Goal: Communication & Community: Share content

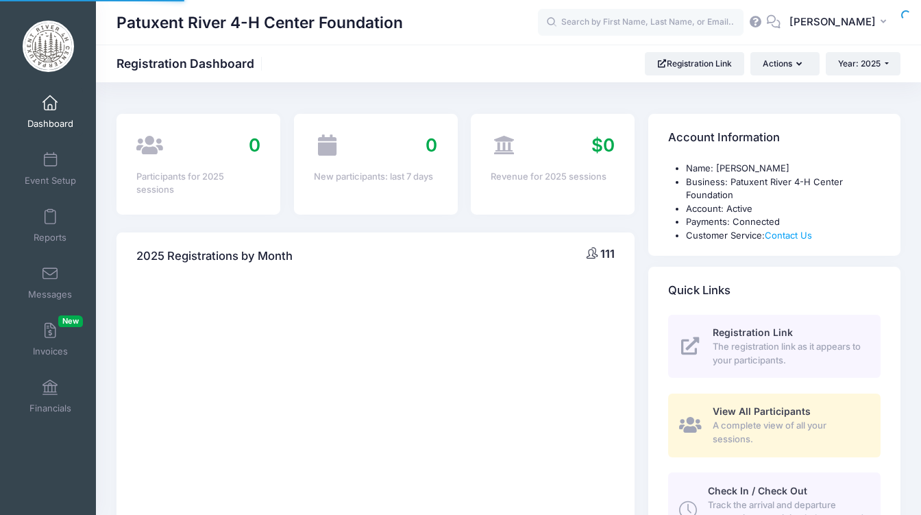
select select
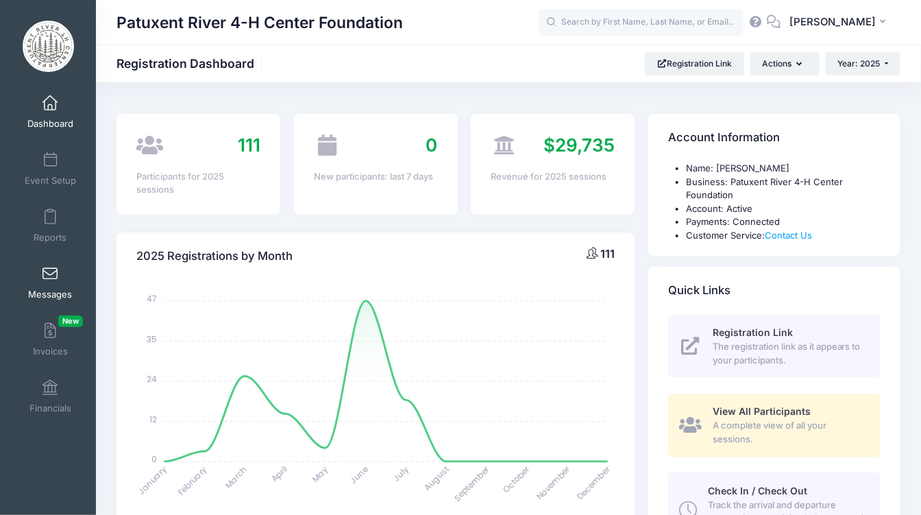
click at [50, 275] on span at bounding box center [50, 274] width 0 height 15
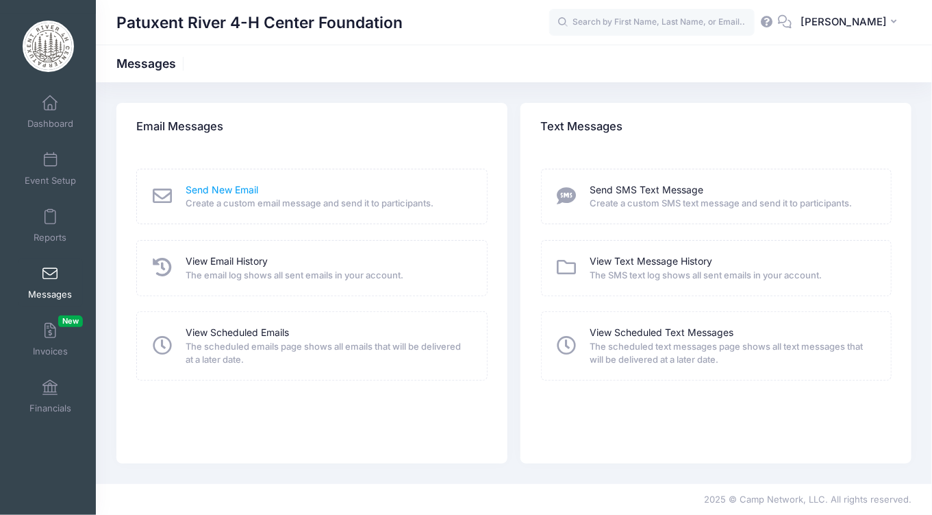
click at [223, 189] on link "Send New Email" at bounding box center [222, 190] width 73 height 14
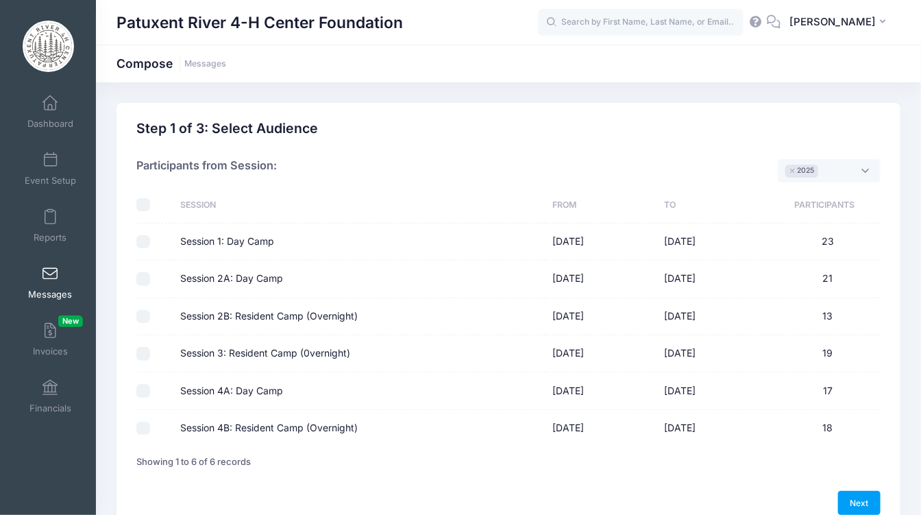
click at [144, 240] on input "Session 1: Day Camp" at bounding box center [143, 242] width 14 height 14
checkbox input "true"
click at [140, 281] on input "Session 2A: Day Camp" at bounding box center [143, 279] width 14 height 14
checkbox input "true"
click at [145, 317] on input "Session 2B: Resident Camp (Overnight)" at bounding box center [143, 317] width 14 height 14
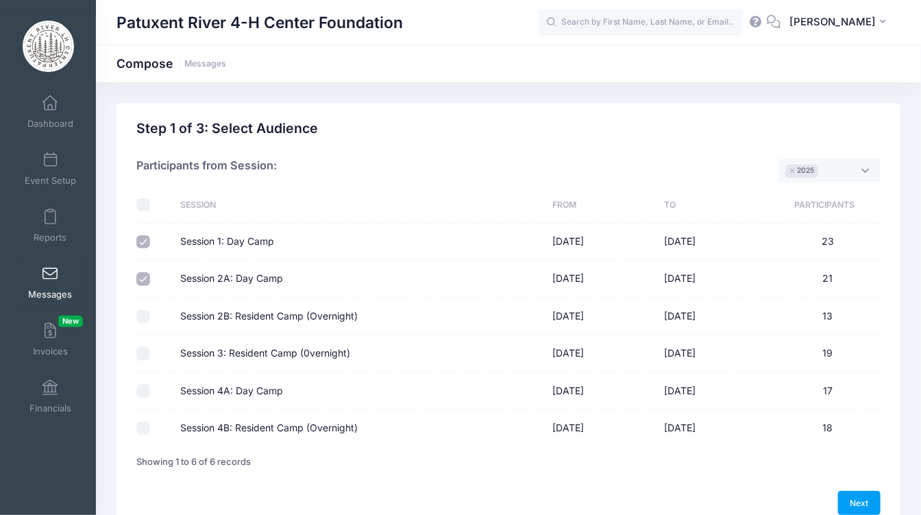
checkbox input "true"
click at [138, 350] on input "Session 3: Resident Camp (0vernight)" at bounding box center [143, 354] width 14 height 14
checkbox input "true"
click at [140, 392] on input "Session 4A: Day Camp" at bounding box center [143, 391] width 14 height 14
checkbox input "true"
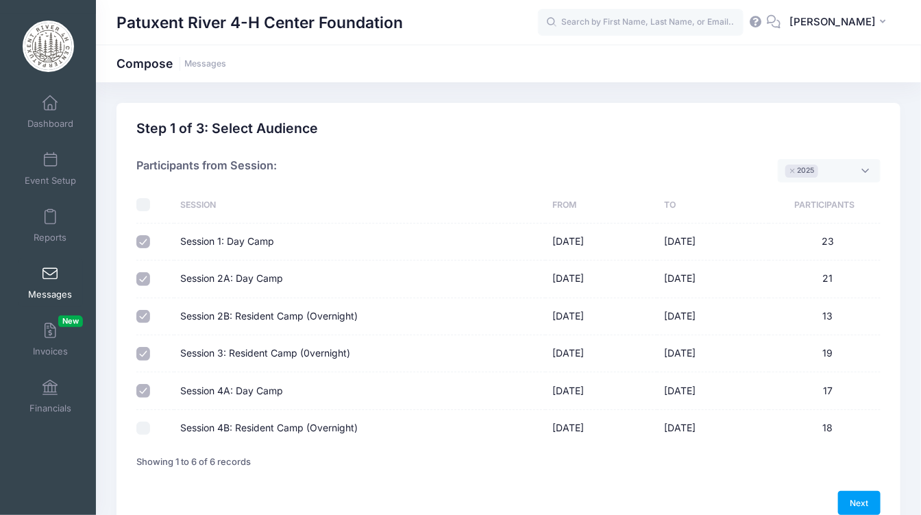
click at [139, 431] on input "Session 4B: Resident Camp (Overnight)" at bounding box center [143, 428] width 14 height 14
checkbox input "true"
click at [860, 498] on link "Next" at bounding box center [859, 502] width 42 height 23
select select "50"
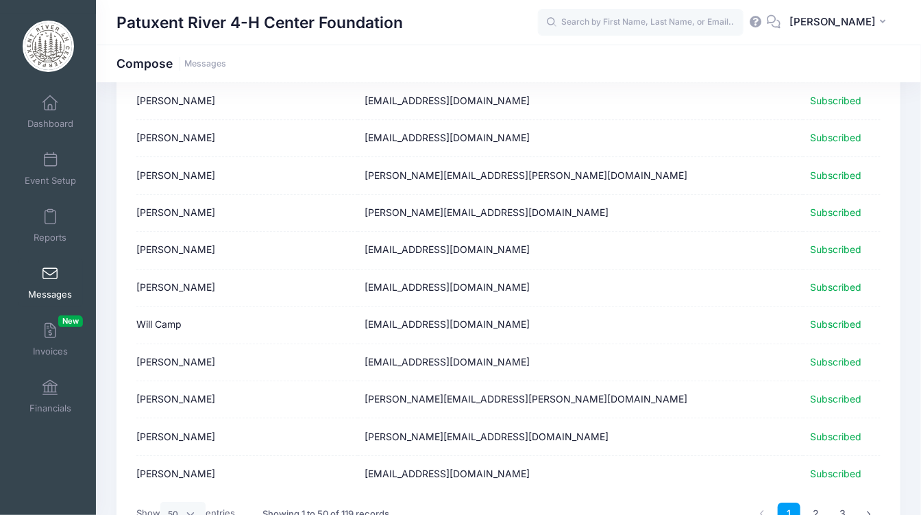
scroll to position [1695, 0]
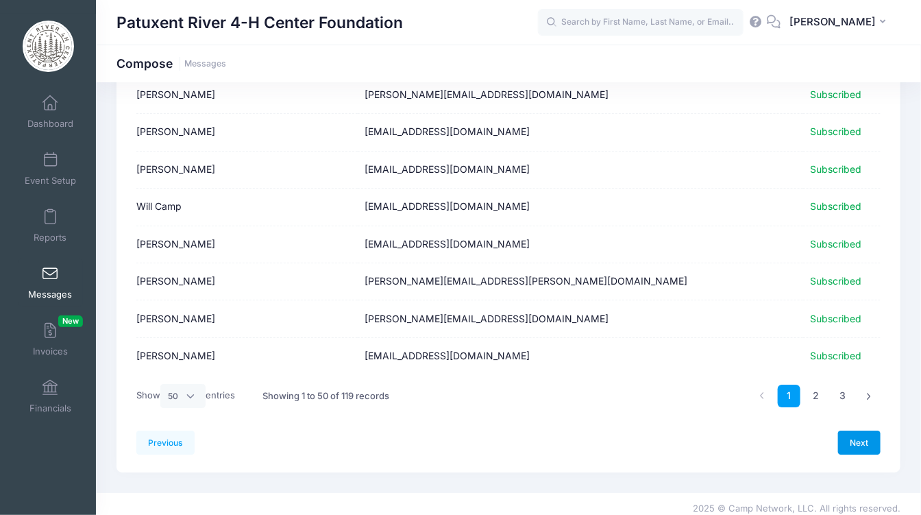
click at [861, 430] on link "Next" at bounding box center [859, 441] width 42 height 23
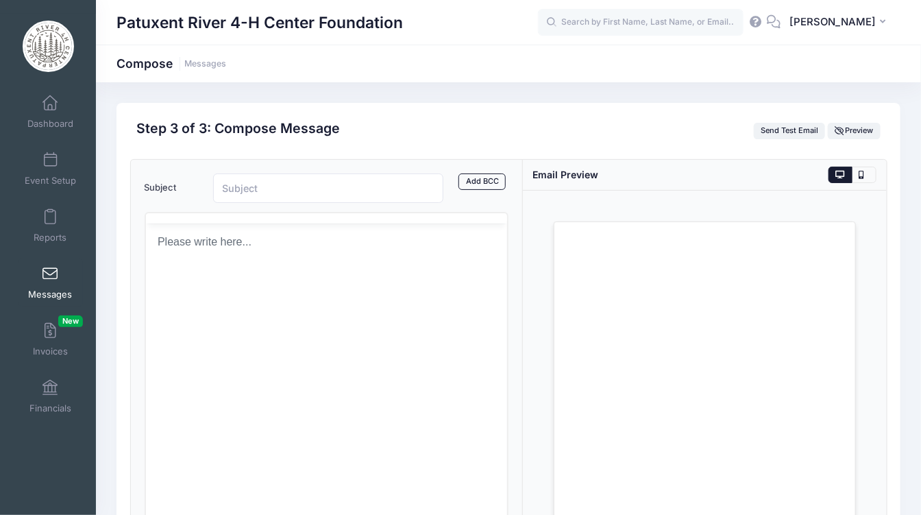
scroll to position [0, 0]
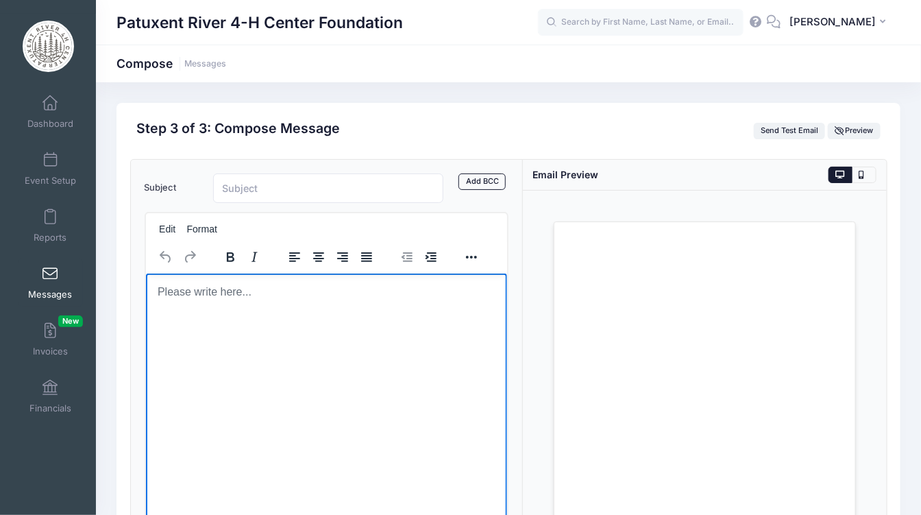
click at [184, 292] on body "Rich Text Area. Press ALT-0 for help." at bounding box center [325, 291] width 339 height 15
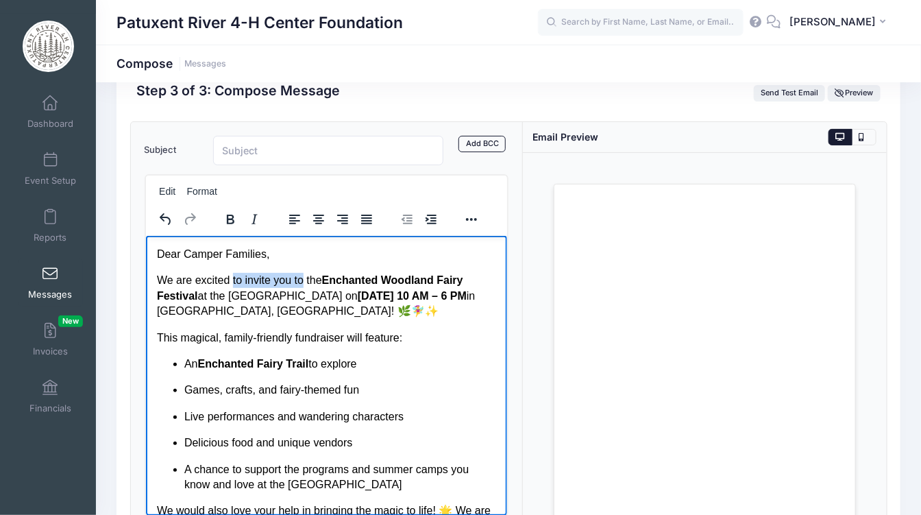
drag, startPoint x: 303, startPoint y: 279, endPoint x: 230, endPoint y: 276, distance: 72.7
click at [230, 276] on p "We are excited to invite you to the Enchanted Woodland Fairy Festival at the Pa…" at bounding box center [325, 295] width 339 height 46
click at [320, 282] on p "We are excited to hosting our the Enchanted Woodland Fairy Festival at the Patu…" at bounding box center [325, 295] width 339 height 46
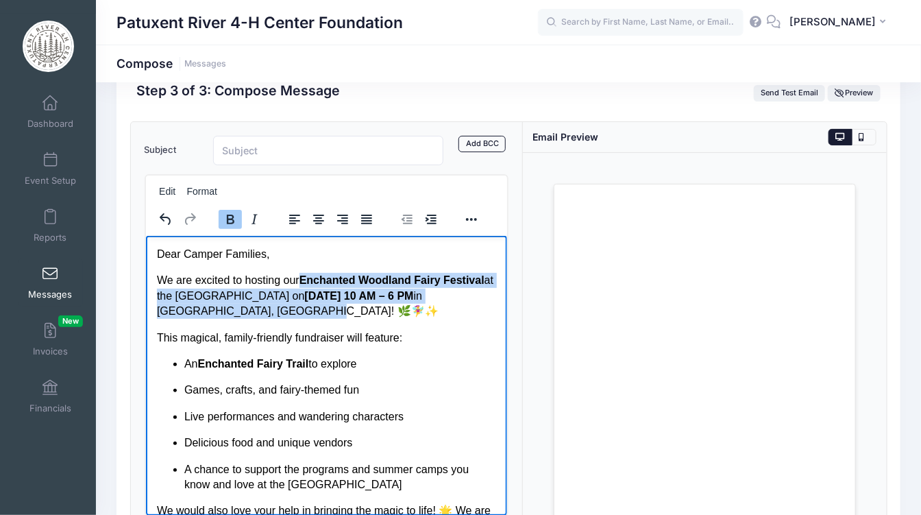
drag, startPoint x: 303, startPoint y: 277, endPoint x: 429, endPoint y: 303, distance: 128.6
click at [429, 303] on p "We are excited to hosting our Enchanted Woodland Fairy Festival at the Patuxent…" at bounding box center [325, 295] width 339 height 46
click at [230, 216] on icon "Bold" at bounding box center [229, 219] width 16 height 16
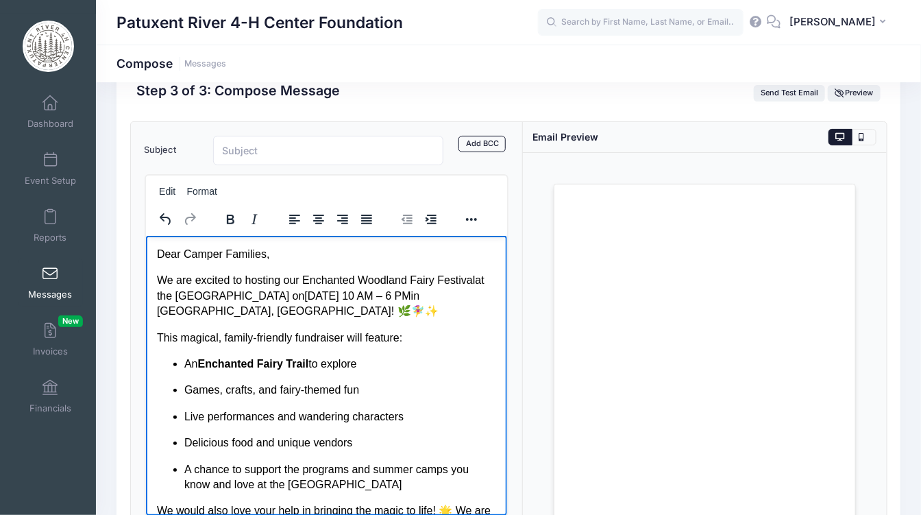
click at [385, 337] on p "This magical, family-friendly fundraiser will feature:" at bounding box center [325, 337] width 339 height 15
drag, startPoint x: 199, startPoint y: 364, endPoint x: 309, endPoint y: 366, distance: 109.6
click at [309, 366] on p "An Enchanted Fairy Trail to explore" at bounding box center [340, 363] width 312 height 15
click at [229, 219] on icon "Bold" at bounding box center [229, 219] width 16 height 16
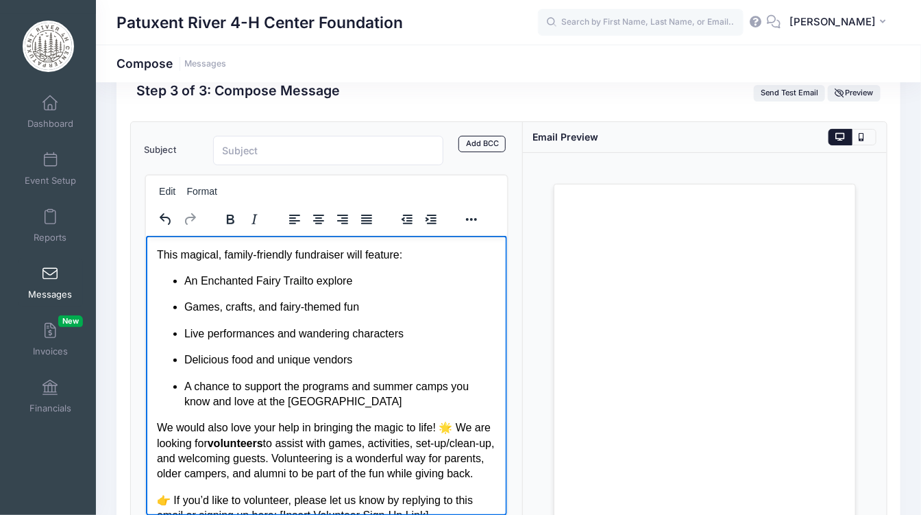
scroll to position [99, 0]
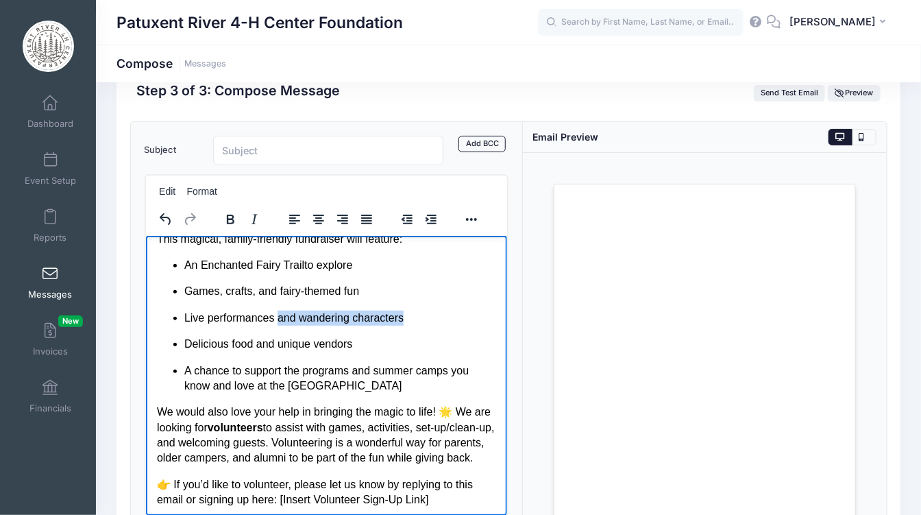
drag, startPoint x: 275, startPoint y: 318, endPoint x: 403, endPoint y: 319, distance: 128.1
click at [403, 319] on p "Live performances and wandering characters" at bounding box center [340, 317] width 312 height 15
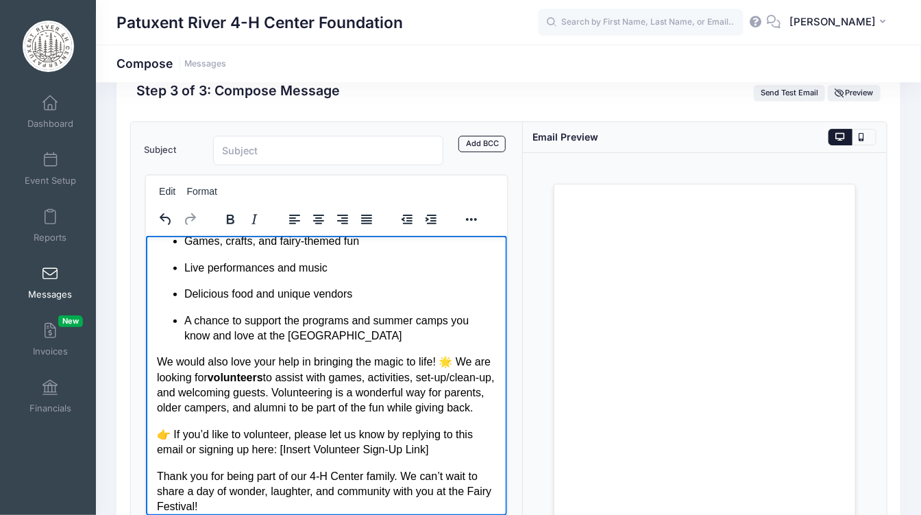
scroll to position [197, 0]
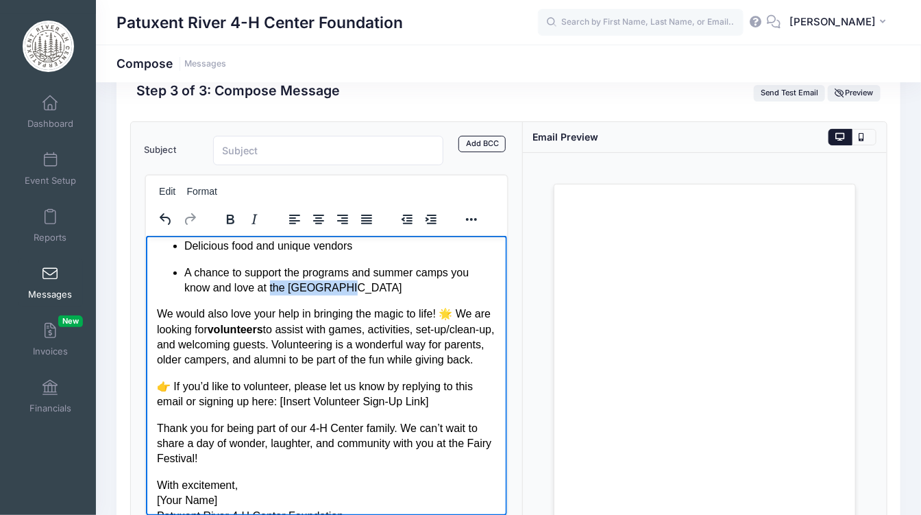
drag, startPoint x: 269, startPoint y: 286, endPoint x: 342, endPoint y: 288, distance: 73.3
click at [342, 288] on p "A chance to support the programs and summer camps you know and love at the 4-H …" at bounding box center [340, 279] width 312 height 31
drag, startPoint x: 227, startPoint y: 326, endPoint x: 288, endPoint y: 330, distance: 61.8
click at [288, 330] on p "We would also love your help in bringing the magic to life! 🌟 We are looking fo…" at bounding box center [325, 337] width 339 height 62
click at [230, 217] on icon "Bold" at bounding box center [230, 219] width 8 height 10
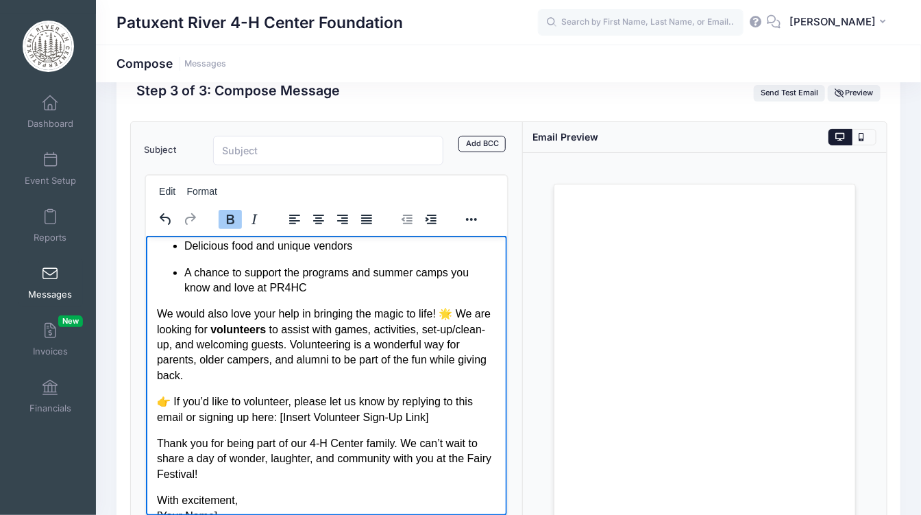
click at [227, 215] on icon "Bold" at bounding box center [229, 219] width 16 height 16
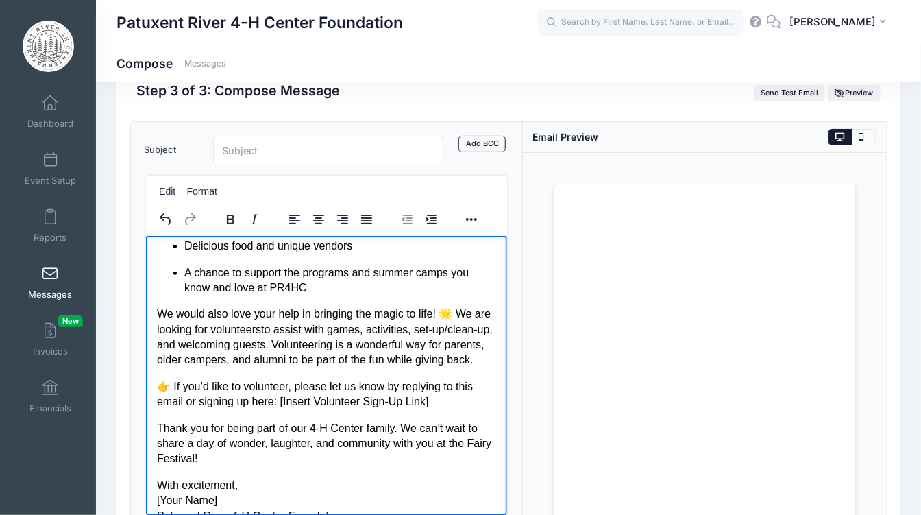
click at [236, 359] on p "We would also love your help in bringing the magic to life! 🌟 We are looking fo…" at bounding box center [325, 337] width 339 height 62
drag, startPoint x: 328, startPoint y: 361, endPoint x: 383, endPoint y: 359, distance: 54.9
click at [383, 359] on p "We would also love your help in bringing the magic to life! 🌟 We are looking fo…" at bounding box center [325, 337] width 339 height 62
drag, startPoint x: 428, startPoint y: 359, endPoint x: 452, endPoint y: 378, distance: 30.7
click at [452, 367] on p "We would also love your help in bringing the magic to life! 🌟 We are looking fo…" at bounding box center [325, 337] width 339 height 62
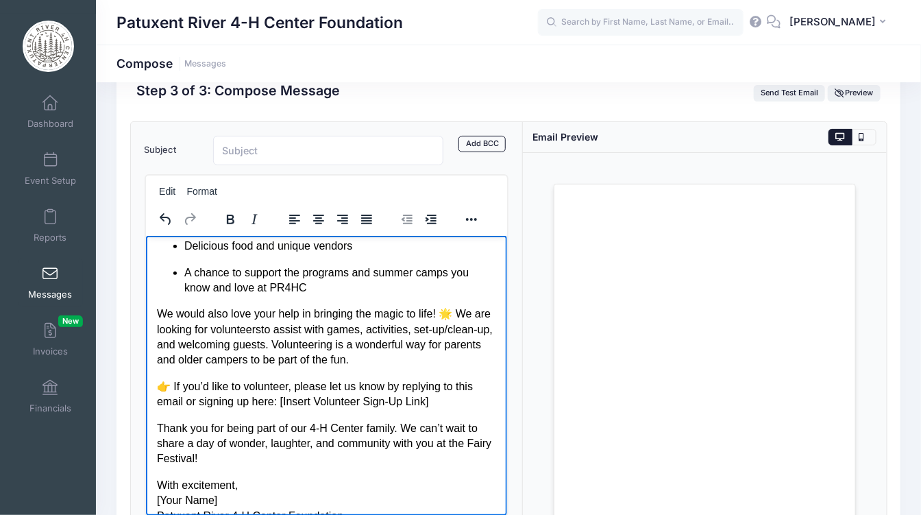
click at [172, 385] on p "👉 If you’d like to volunteer, please let us know by replying to this email or s…" at bounding box center [325, 393] width 339 height 31
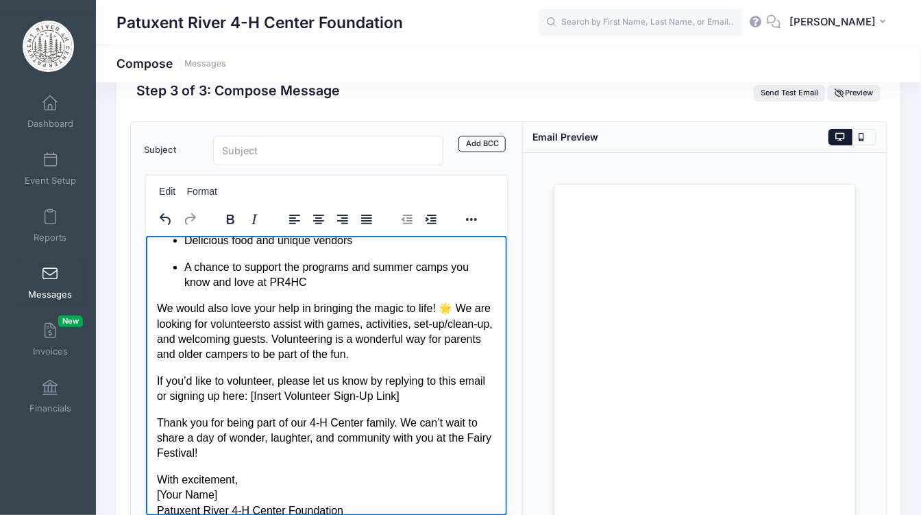
scroll to position [214, 0]
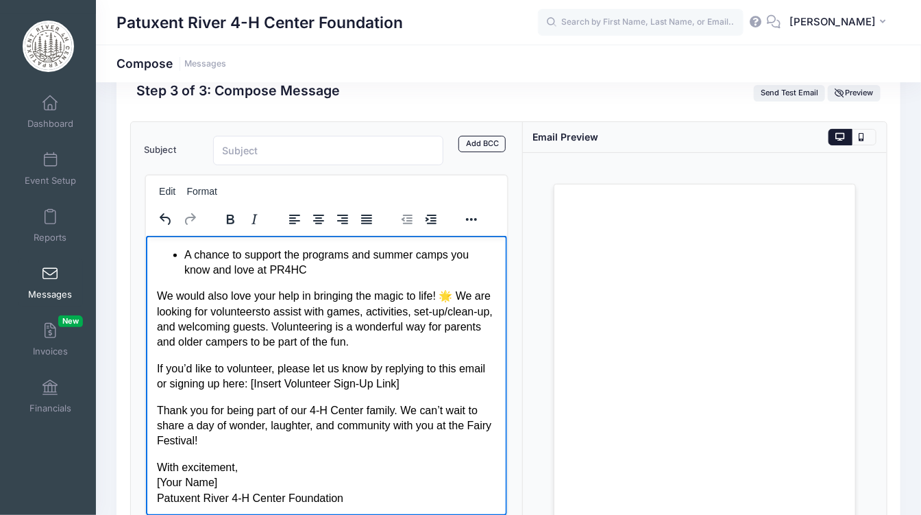
click at [385, 368] on p "If you’d like to volunteer, please let us know by replying to this email or sig…" at bounding box center [325, 375] width 339 height 31
drag, startPoint x: 386, startPoint y: 367, endPoint x: 460, endPoint y: 367, distance: 74.0
click at [460, 367] on p "If you’d like to volunteer, please let us know by replying to this email or sig…" at bounding box center [325, 375] width 339 height 31
drag, startPoint x: 158, startPoint y: 383, endPoint x: 311, endPoint y: 380, distance: 153.5
click at [311, 380] on p "If you’d like to volunteer, please let us know by signing up here: [Insert Volu…" at bounding box center [325, 375] width 339 height 31
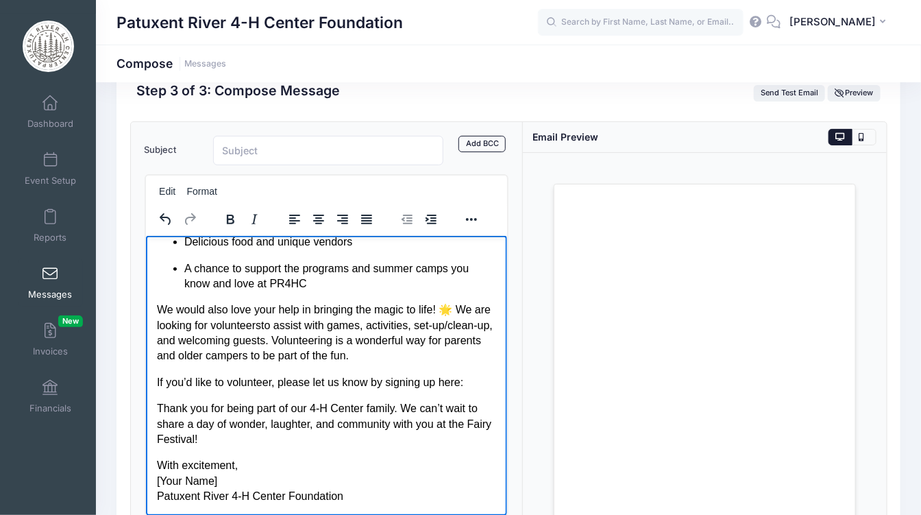
scroll to position [199, 0]
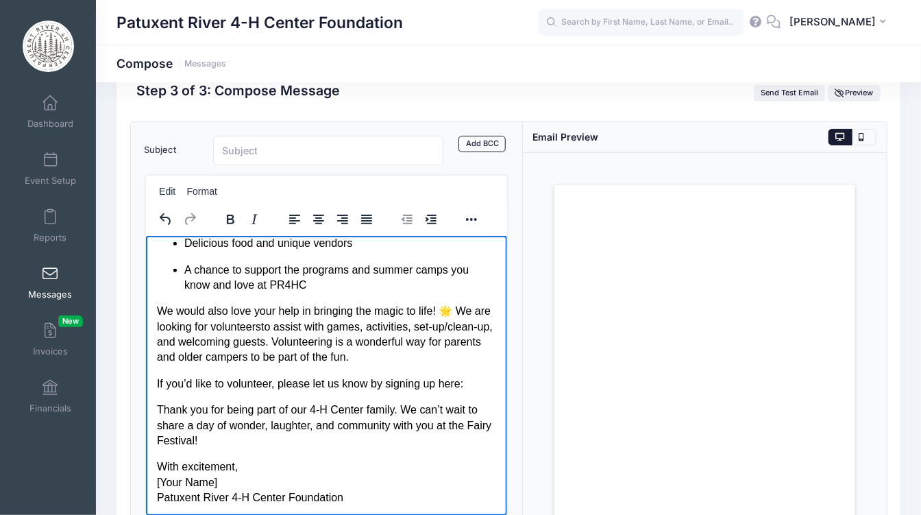
click at [469, 387] on p "If you’d like to volunteer, please let us know by signing up here:" at bounding box center [325, 382] width 339 height 15
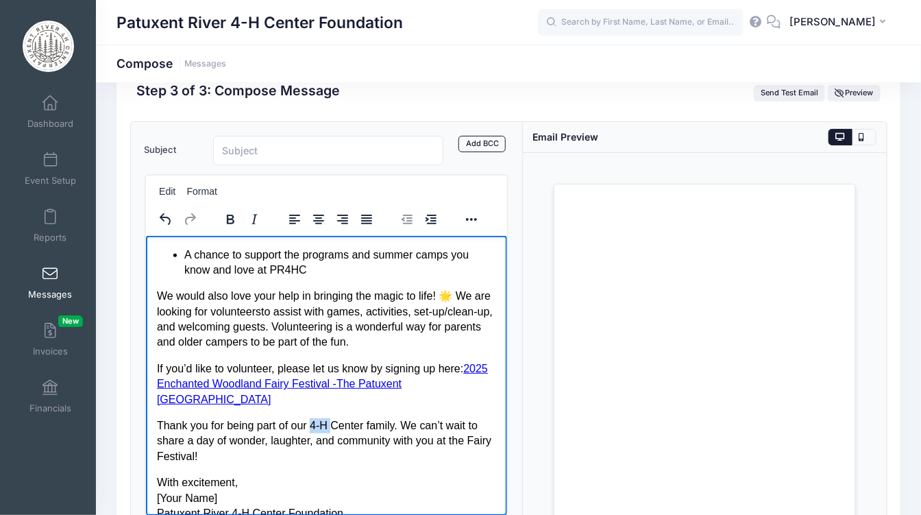
drag, startPoint x: 332, startPoint y: 423, endPoint x: 310, endPoint y: 421, distance: 21.3
click at [310, 421] on p "Thank you for being part of our 4-H Center family. We can’t wait to share a day…" at bounding box center [325, 440] width 339 height 46
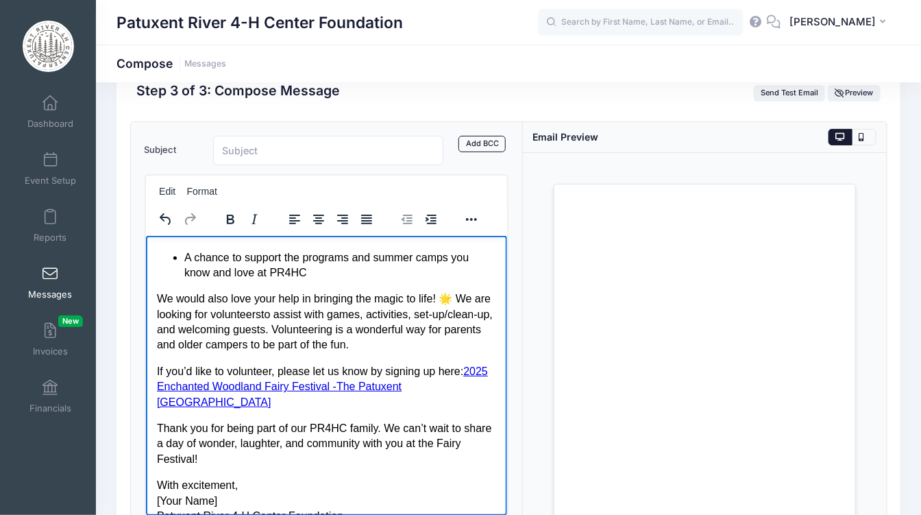
scroll to position [228, 0]
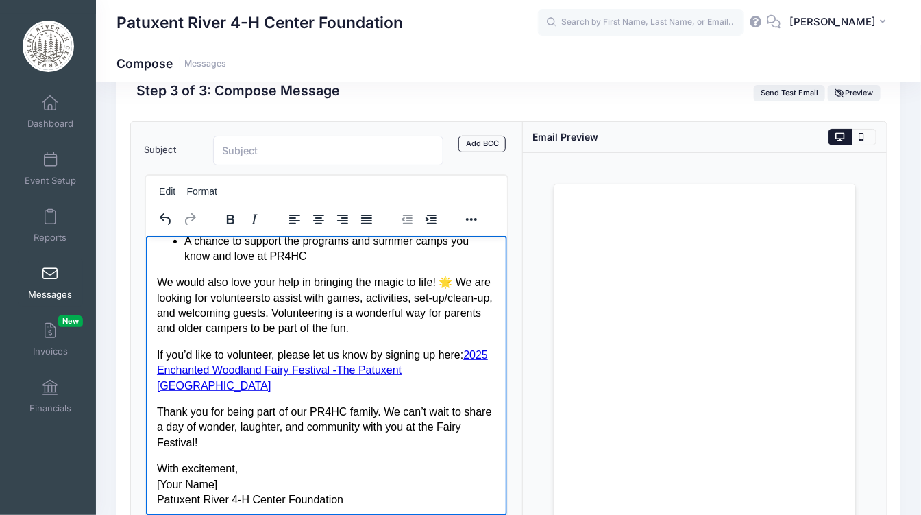
click at [456, 271] on body "Dear Camper Families, We are excited to hosting our Enchanted Woodland Fairy Fe…" at bounding box center [325, 262] width 339 height 489
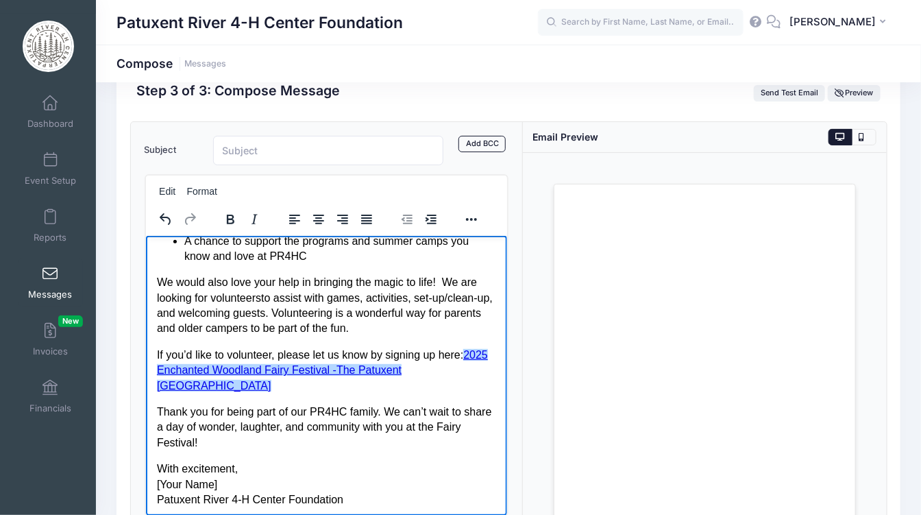
click at [203, 392] on p "If you’d like to volunteer, please let us know by signing up here: ​2025 Enchan…" at bounding box center [325, 370] width 339 height 46
click at [227, 388] on p "If you’d like to volunteer, please let us know by signing up here: ​2025 Enchan…" at bounding box center [325, 370] width 339 height 46
click at [471, 423] on p "Thank you for being part of our PR4HC family. We can’t wait to share a day of w…" at bounding box center [325, 427] width 339 height 46
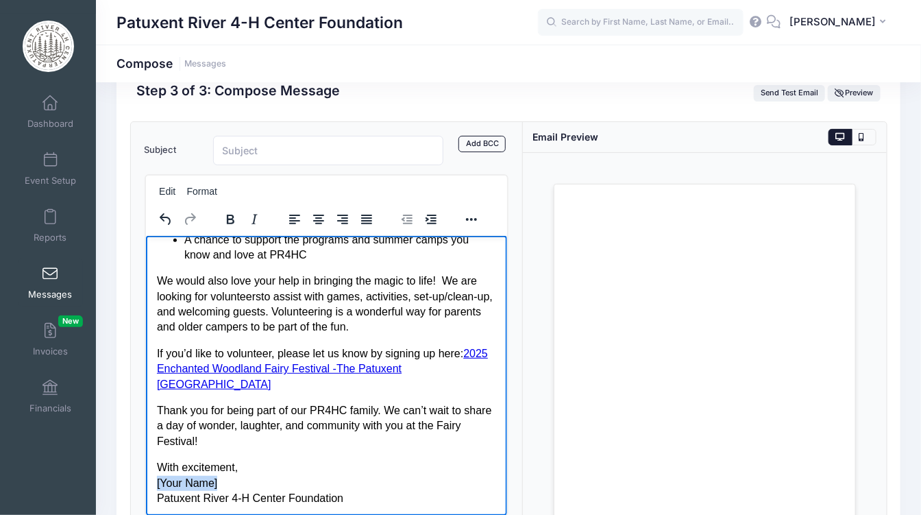
drag, startPoint x: 219, startPoint y: 481, endPoint x: 147, endPoint y: 477, distance: 72.7
click at [147, 477] on html "Dear Camper Families, We are excited to hosting our Enchanted Woodland Fairy Fe…" at bounding box center [325, 260] width 361 height 510
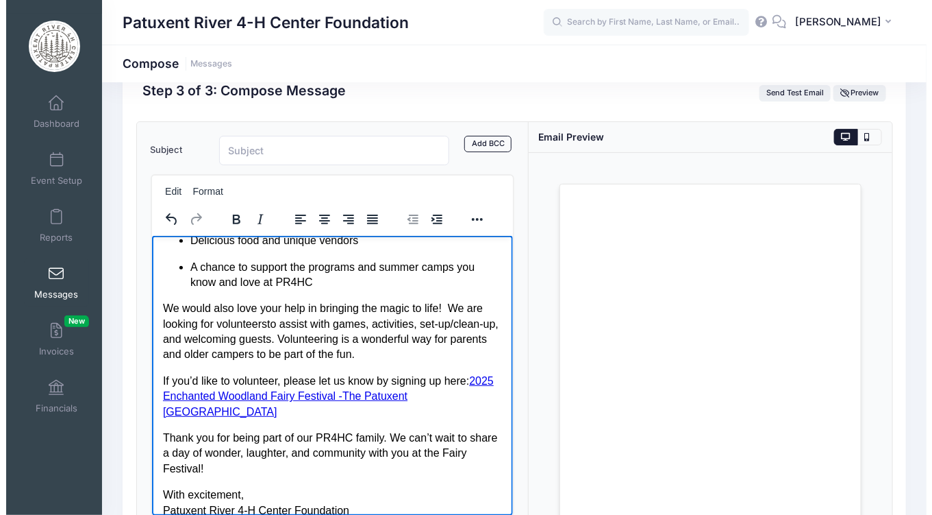
scroll to position [214, 0]
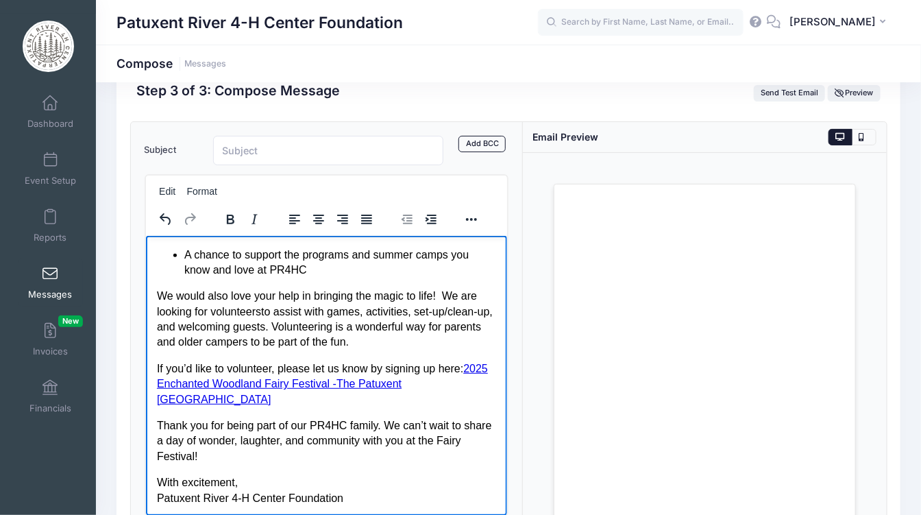
click at [214, 410] on body "Dear Camper Families, We are excited to hosting our Enchanted Woodland Fairy Fe…" at bounding box center [325, 268] width 339 height 473
click at [201, 402] on p "If you’d like to volunteer, please let us know by signing up here: ​2025 Enchan…" at bounding box center [325, 383] width 339 height 46
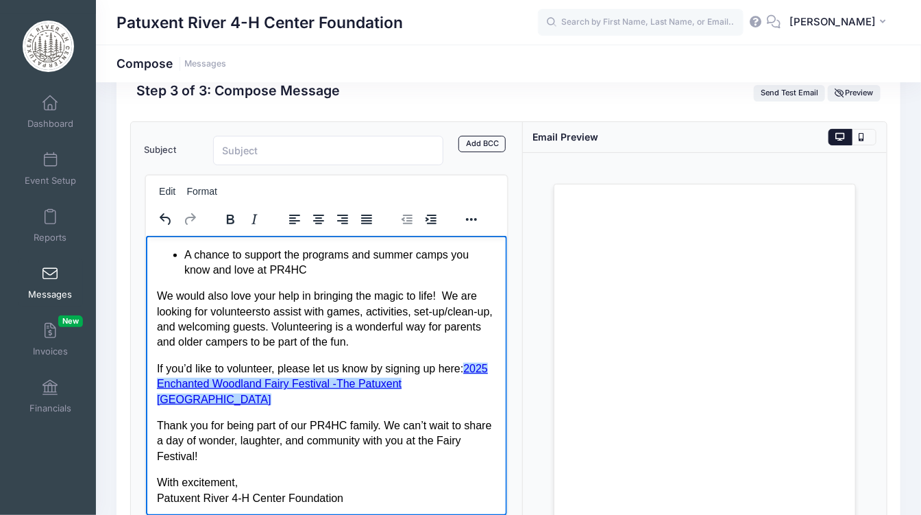
click at [197, 403] on p "If you’d like to volunteer, please let us know by signing up here: ​2025 Enchan…" at bounding box center [325, 383] width 339 height 46
click at [208, 403] on p "If you’d like to volunteer, please let us know by signing up here: ​2025 Enchan…" at bounding box center [325, 383] width 339 height 46
click at [156, 422] on p "Thank you for being part of our PR4HC family. We can’t wait to share a day of w…" at bounding box center [325, 440] width 339 height 46
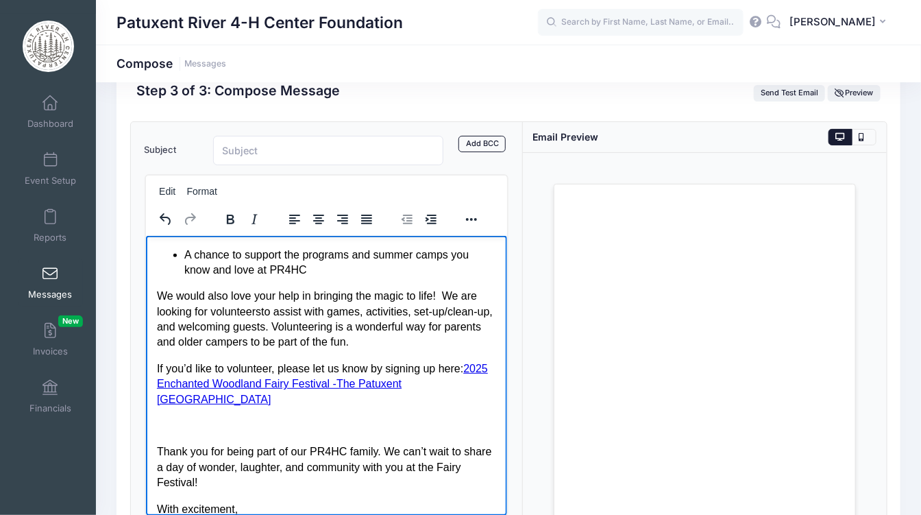
click at [165, 424] on p "Rich Text Area. Press ALT-0 for help." at bounding box center [325, 424] width 339 height 15
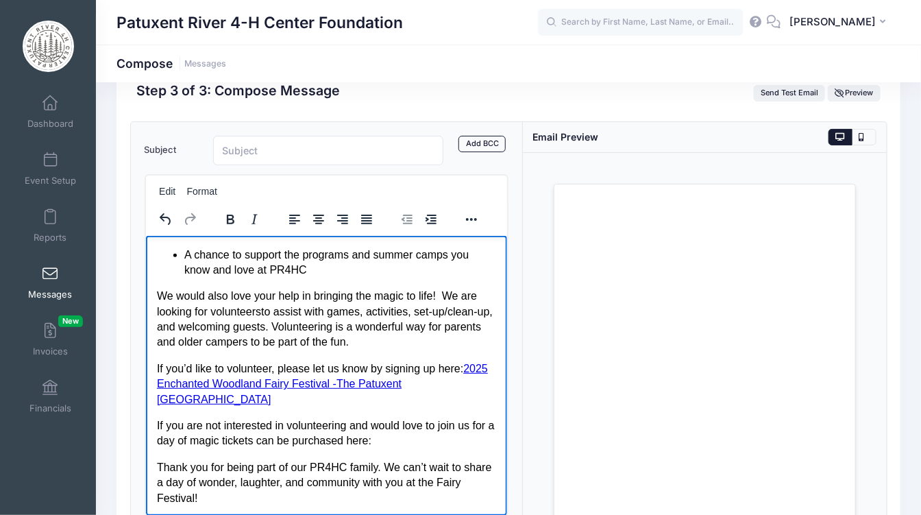
click at [399, 438] on p "If you are not interested in volunteering and would love to join us for a day o…" at bounding box center [325, 432] width 339 height 31
click at [179, 448] on p "If you are not interested in volunteering and would love to join us for a day o…" at bounding box center [325, 432] width 339 height 31
drag, startPoint x: 156, startPoint y: 458, endPoint x: 244, endPoint y: 473, distance: 89.1
click at [244, 448] on p "If you are not interested in volunteering and would love to join us for a day o…" at bounding box center [325, 432] width 339 height 31
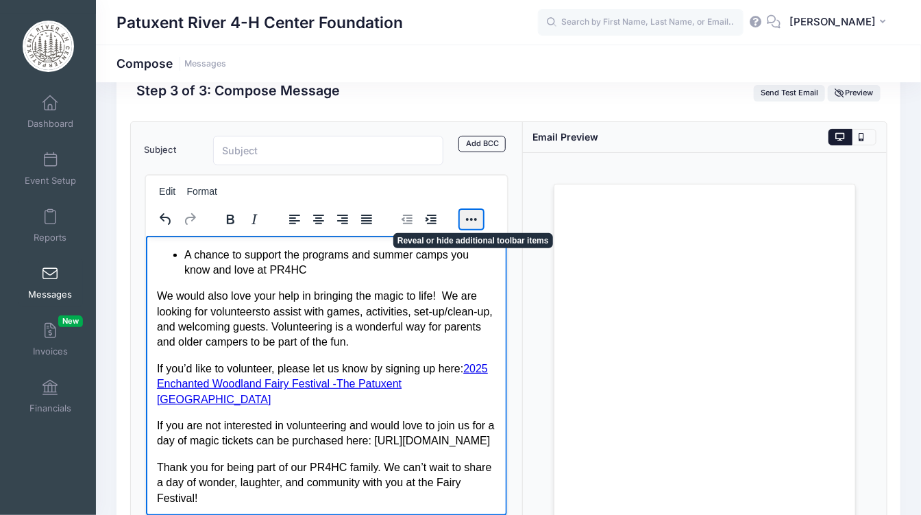
click at [469, 213] on button "Reveal or hide additional toolbar items" at bounding box center [470, 219] width 23 height 19
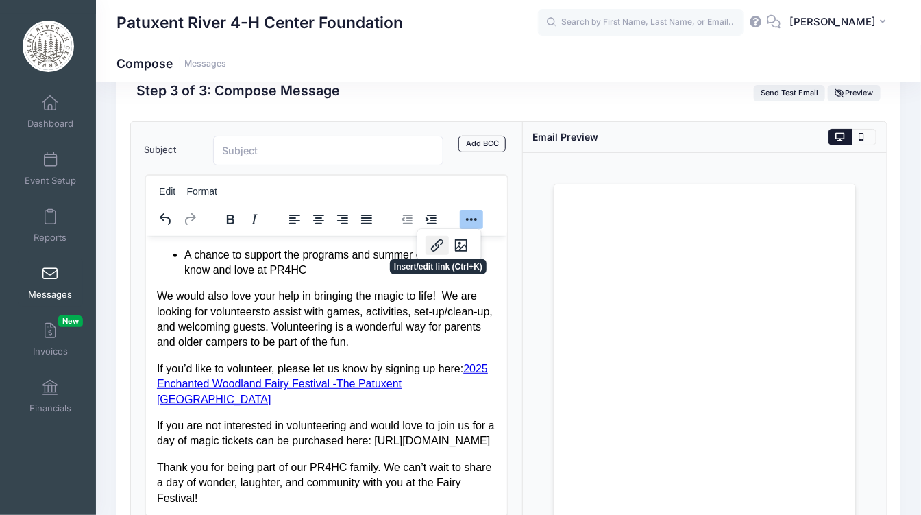
click at [433, 244] on button "Insert/edit link" at bounding box center [436, 245] width 23 height 19
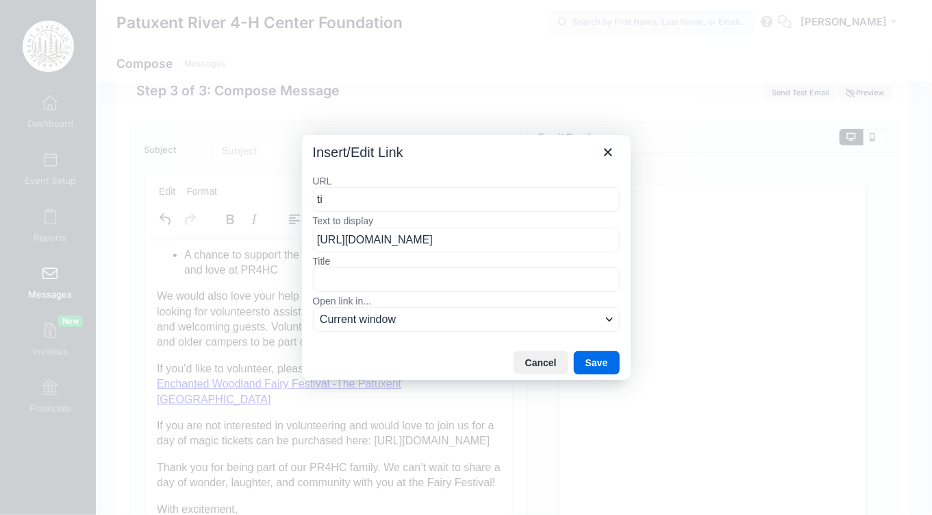
type input "t"
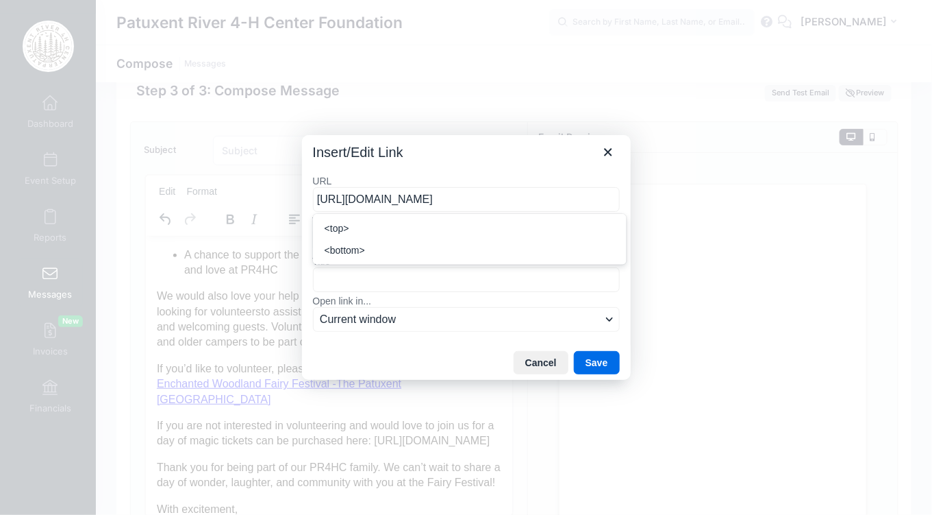
scroll to position [0, 92]
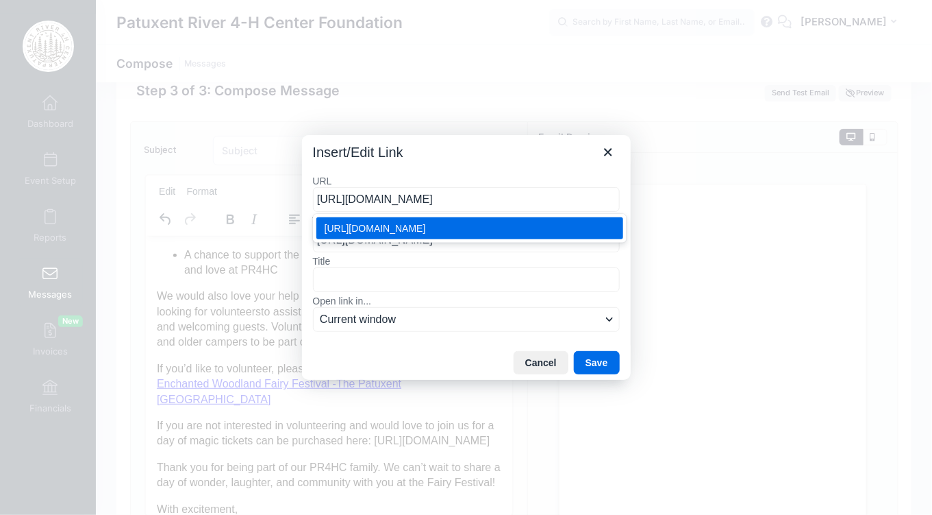
click at [378, 236] on div "https://www.zeffy.com/en-US/ticketing/enchanted-woodland-fairy-festival--2025" at bounding box center [471, 228] width 293 height 16
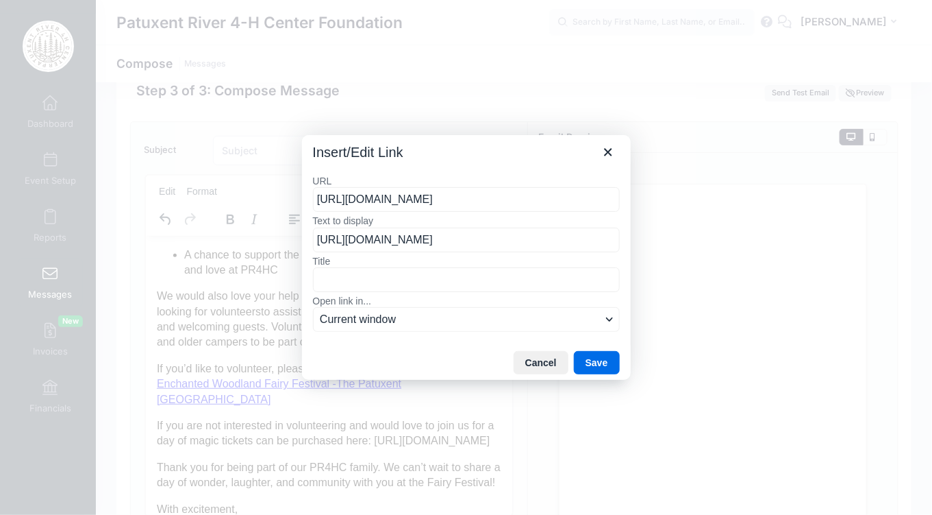
type input "https://www.zeffy.com/en-US/ticketing/enchanted-woodland-fairy-festival--2025"
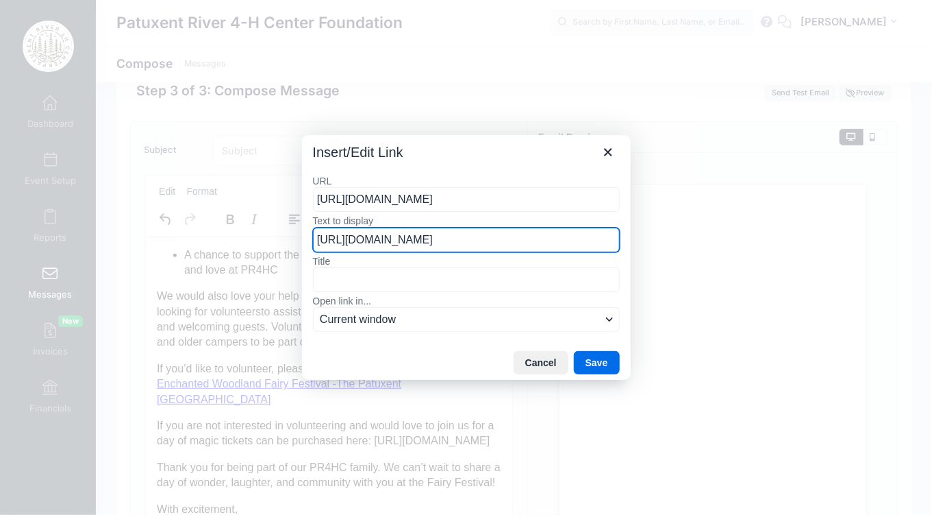
drag, startPoint x: 316, startPoint y: 238, endPoint x: 684, endPoint y: 247, distance: 368.7
click at [684, 247] on div "Insert/Edit Link URL https://www.zeffy.com/en-US/ticketing/enchanted-woodland-f…" at bounding box center [466, 257] width 932 height 515
type input "t"
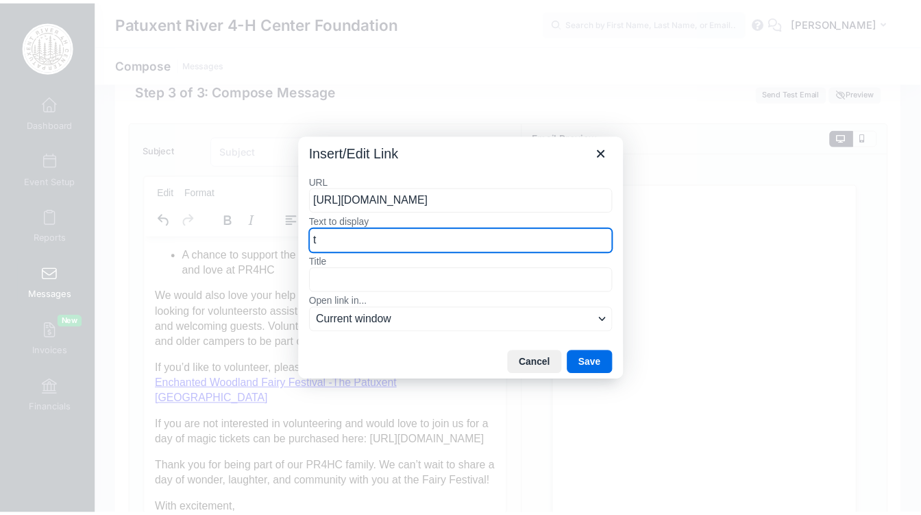
scroll to position [0, 0]
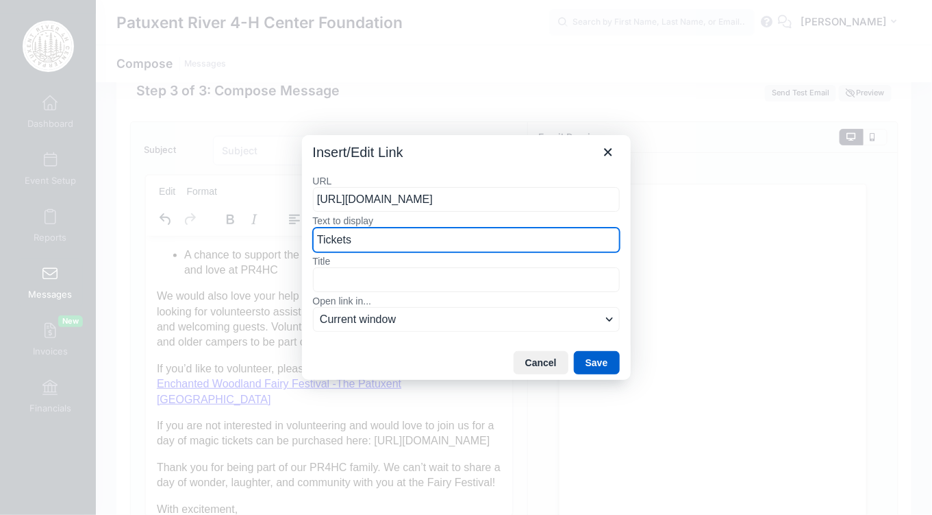
type input "Tickets"
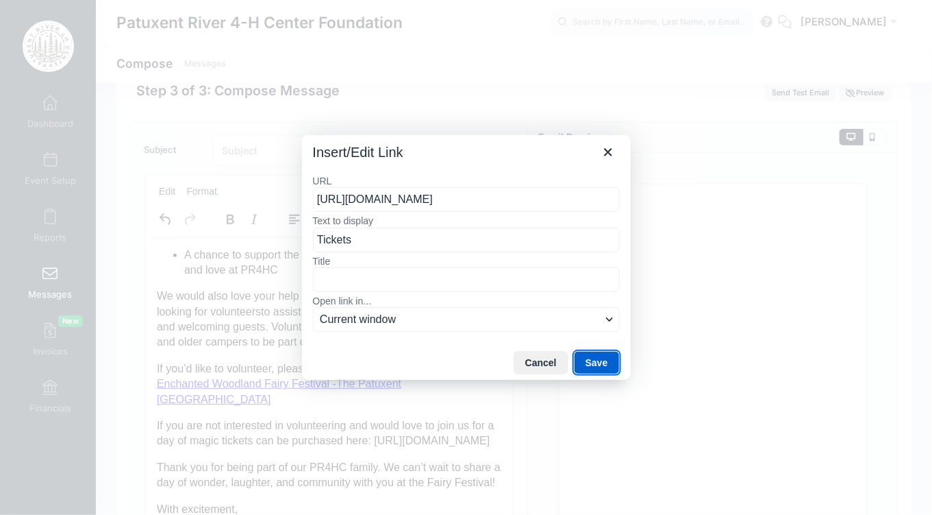
click at [588, 362] on button "Save" at bounding box center [597, 362] width 46 height 23
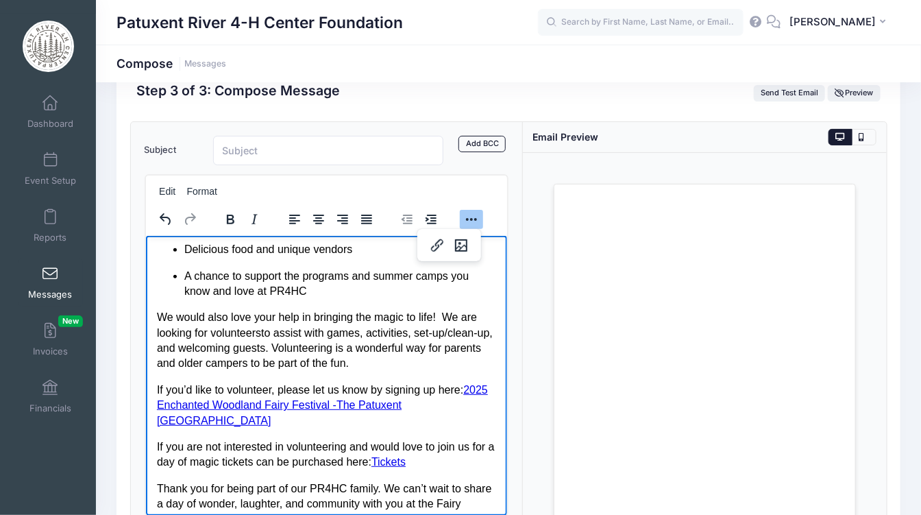
scroll to position [186, 0]
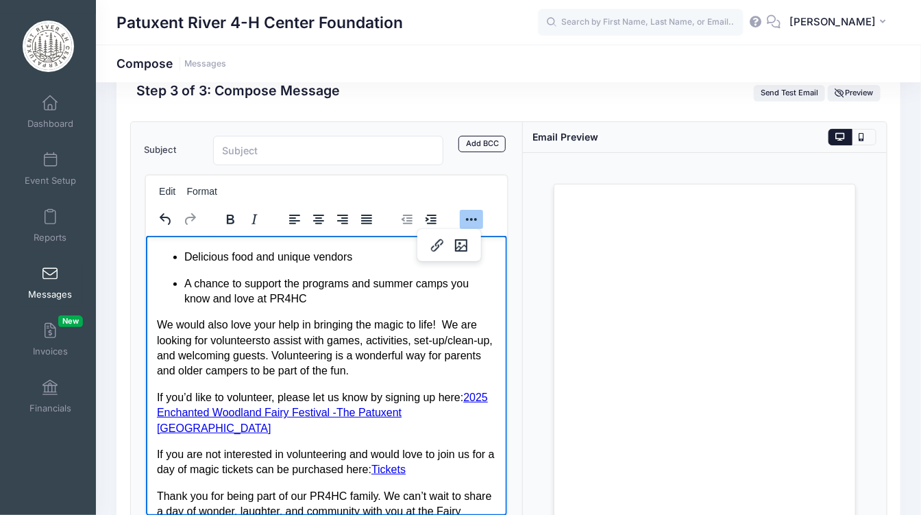
click at [171, 356] on p "We would also love your help in bringing the magic to life! We are looking for …" at bounding box center [325, 348] width 339 height 62
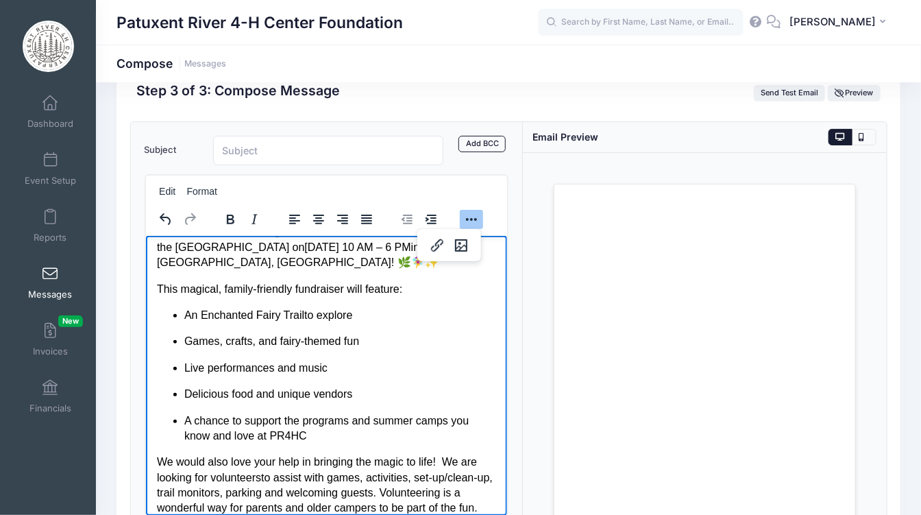
scroll to position [0, 0]
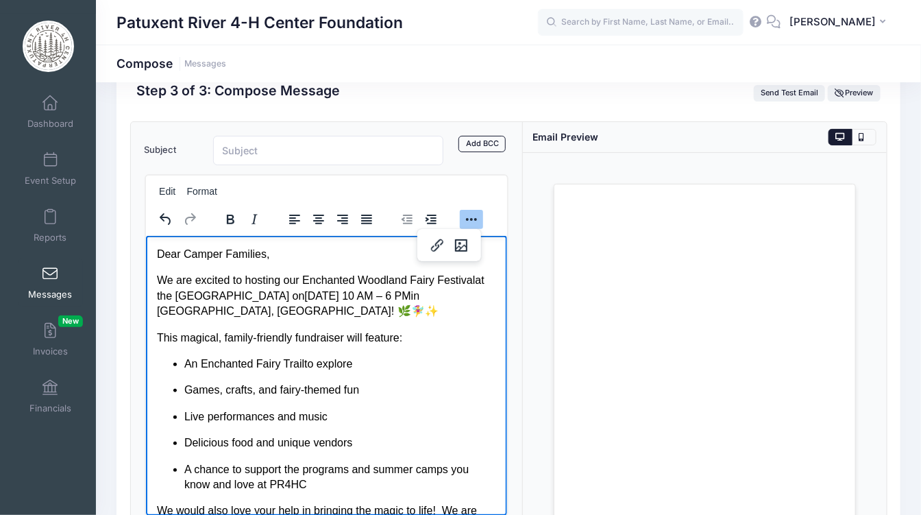
click at [379, 310] on p "We are excited to hosting our Enchanted Woodland Fairy Festival at the Patuxent…" at bounding box center [325, 295] width 339 height 46
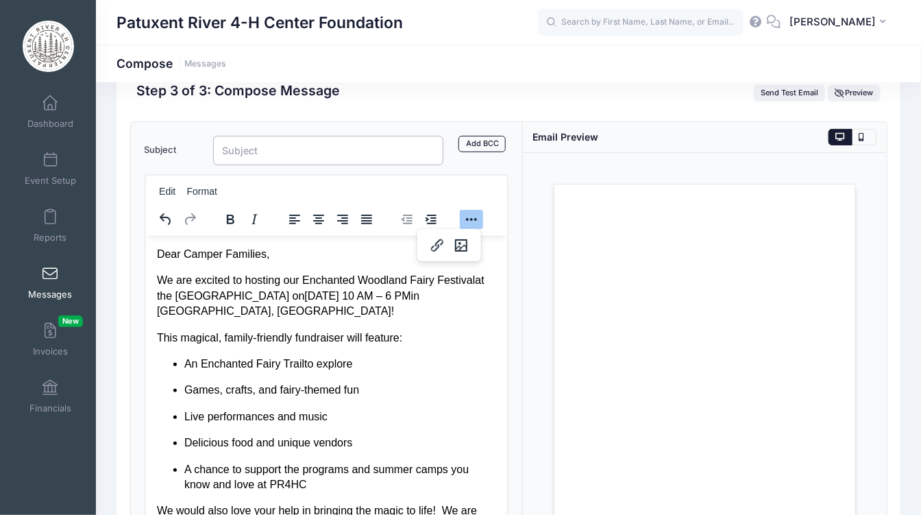
click at [264, 145] on input "Subject" at bounding box center [328, 150] width 230 height 29
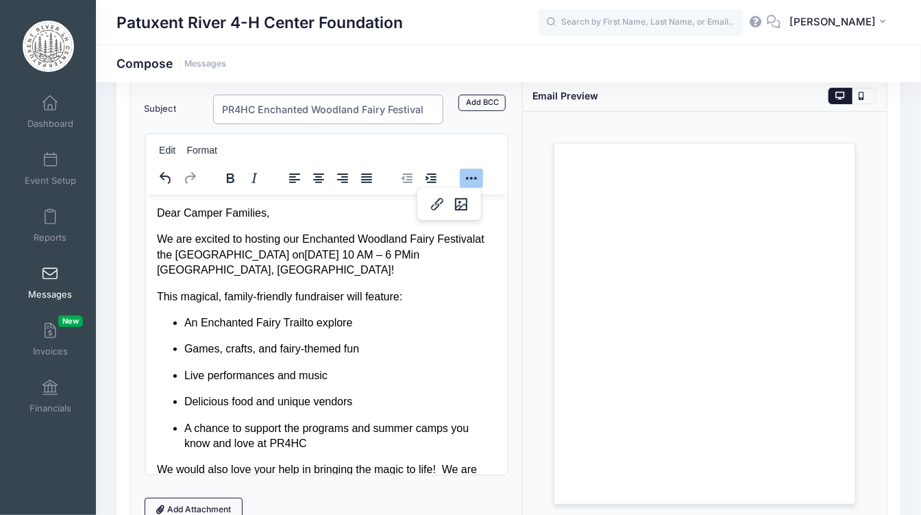
scroll to position [85, 0]
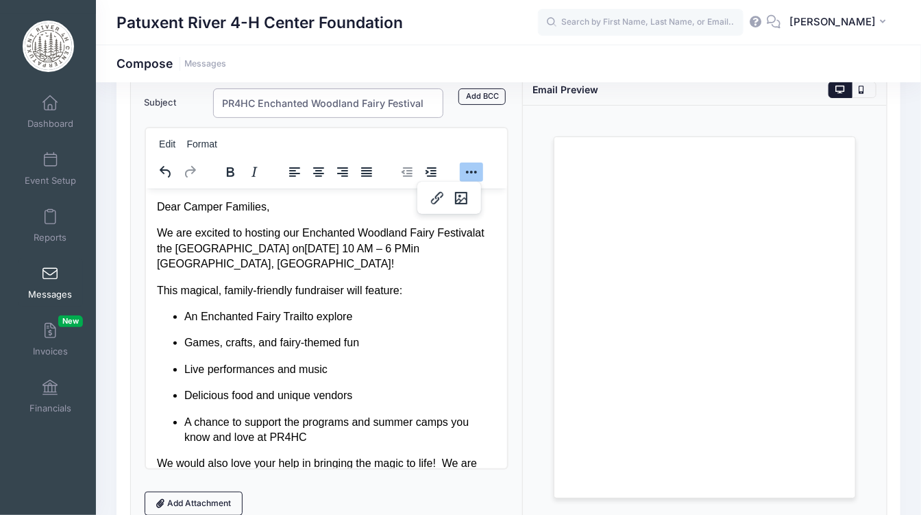
type input "PR4HC Enchanted Woodland Fairy Festival"
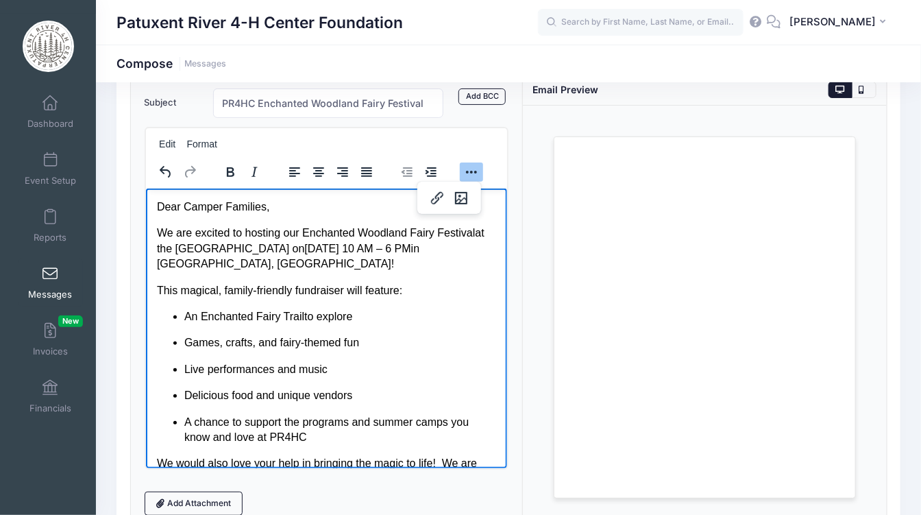
click at [243, 234] on p "We are excited to hosting our Enchanted Woodland Fairy Festival at the Patuxent…" at bounding box center [325, 248] width 339 height 46
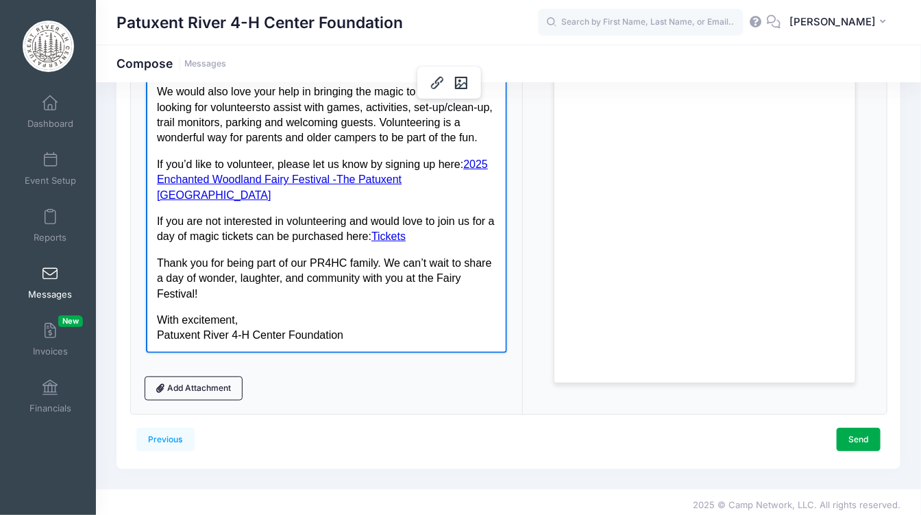
scroll to position [205, 0]
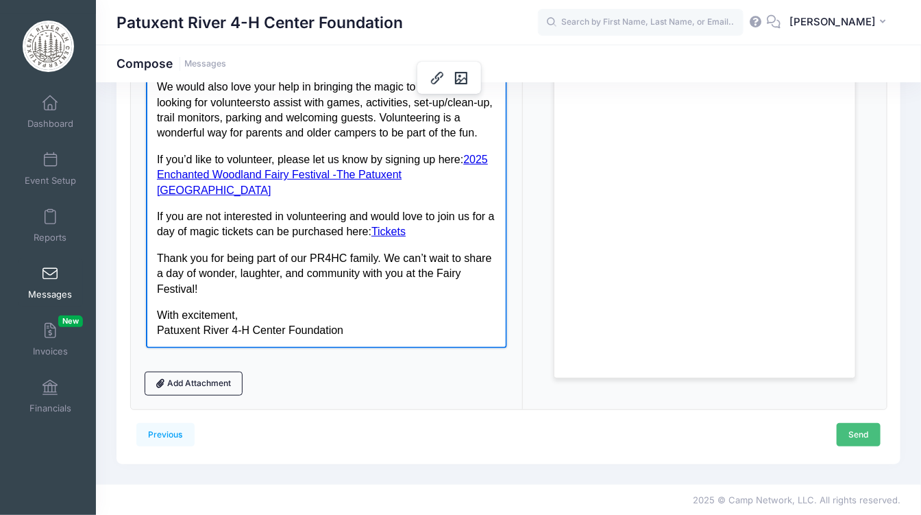
click at [854, 434] on link "Send" at bounding box center [859, 434] width 44 height 23
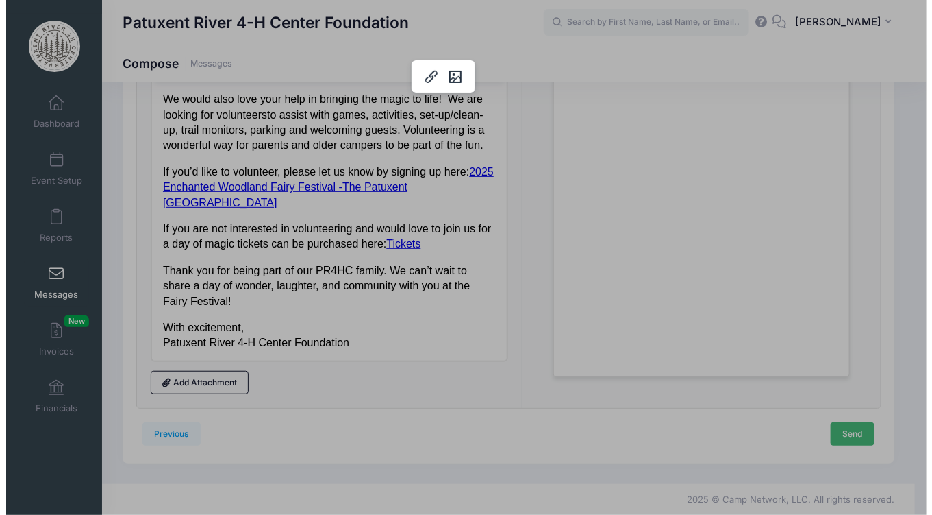
scroll to position [0, 0]
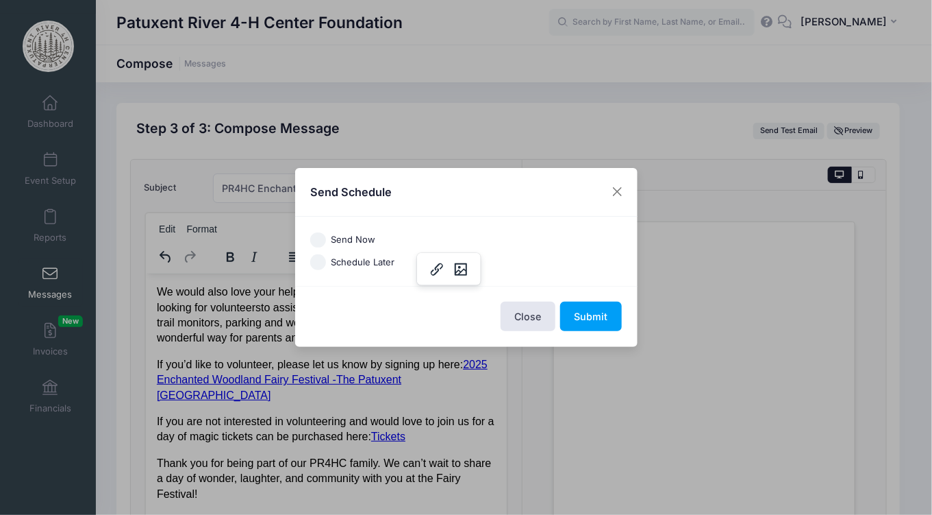
click at [317, 238] on input "Send Now" at bounding box center [318, 240] width 16 height 16
radio input "true"
click at [592, 315] on button "Submit" at bounding box center [591, 315] width 62 height 29
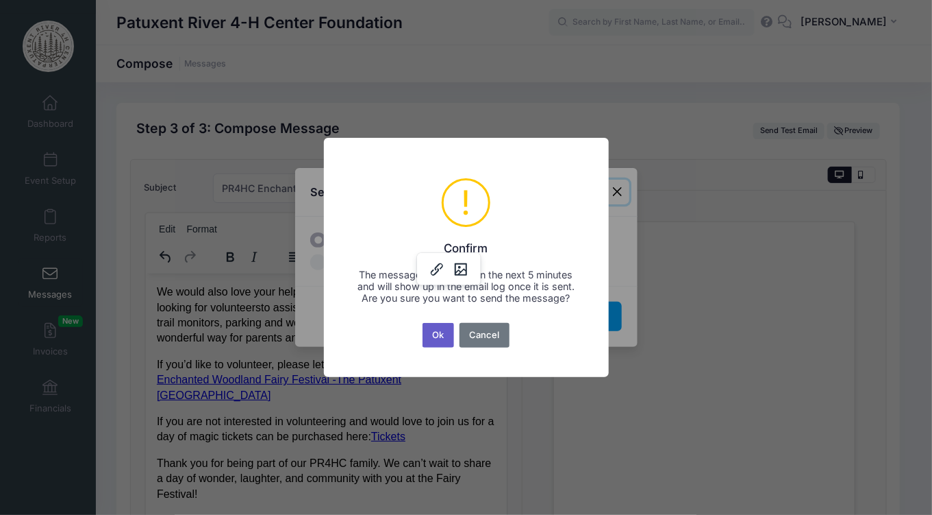
click at [434, 342] on button "Ok" at bounding box center [439, 335] width 32 height 25
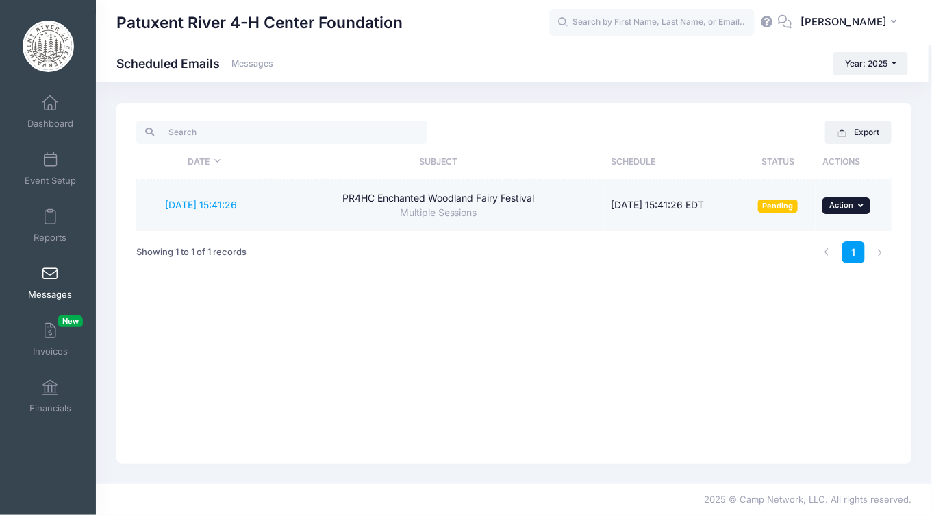
click at [856, 205] on button "... Action" at bounding box center [847, 205] width 48 height 16
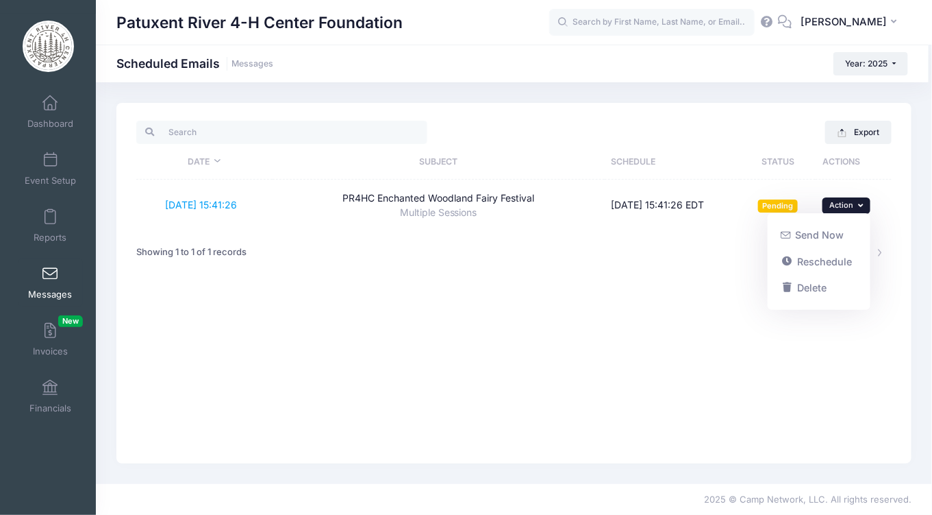
click at [647, 311] on div "Export Date Subject Schedule Status Actions 9/3/2025 15:41:26 PR4HC Enchanted W…" at bounding box center [513, 283] width 795 height 360
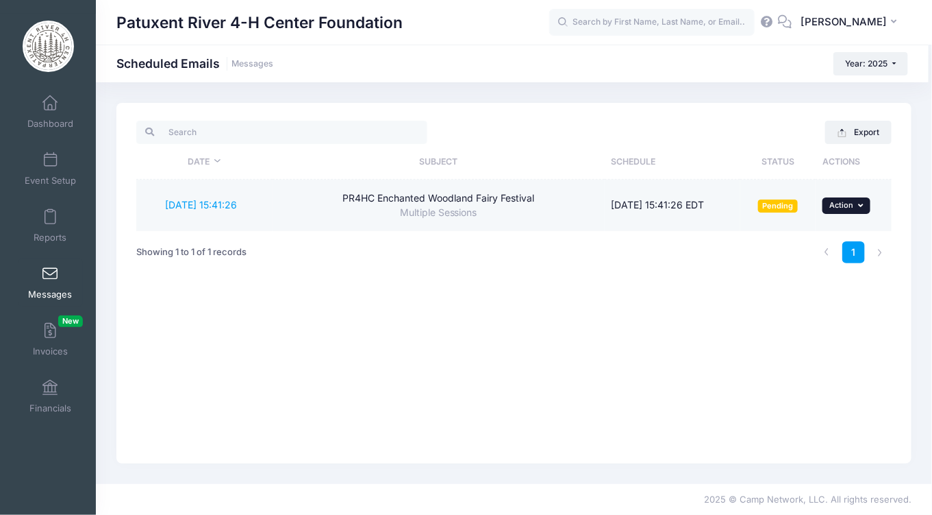
click at [861, 204] on icon "button" at bounding box center [862, 205] width 8 height 8
click at [802, 234] on link "Send Now" at bounding box center [820, 235] width 90 height 26
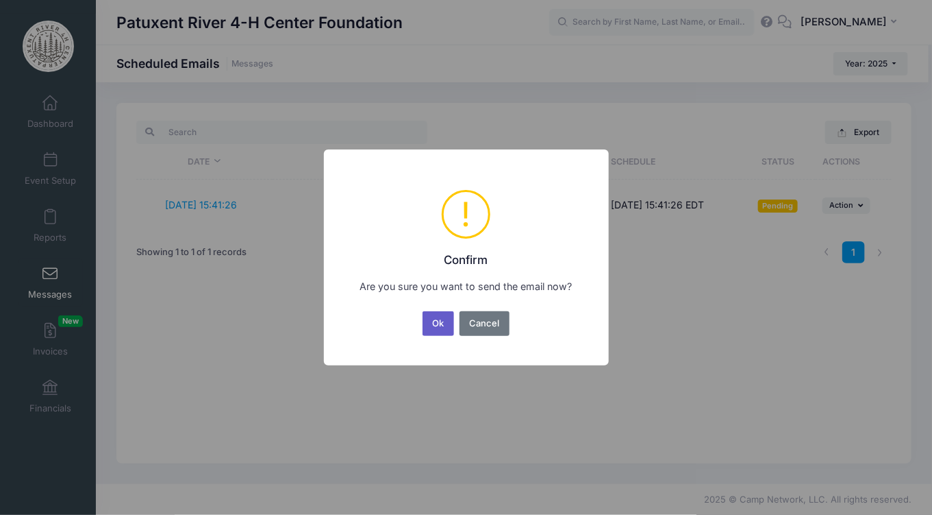
click at [435, 321] on button "Ok" at bounding box center [439, 323] width 32 height 25
